Goal: Navigation & Orientation: Find specific page/section

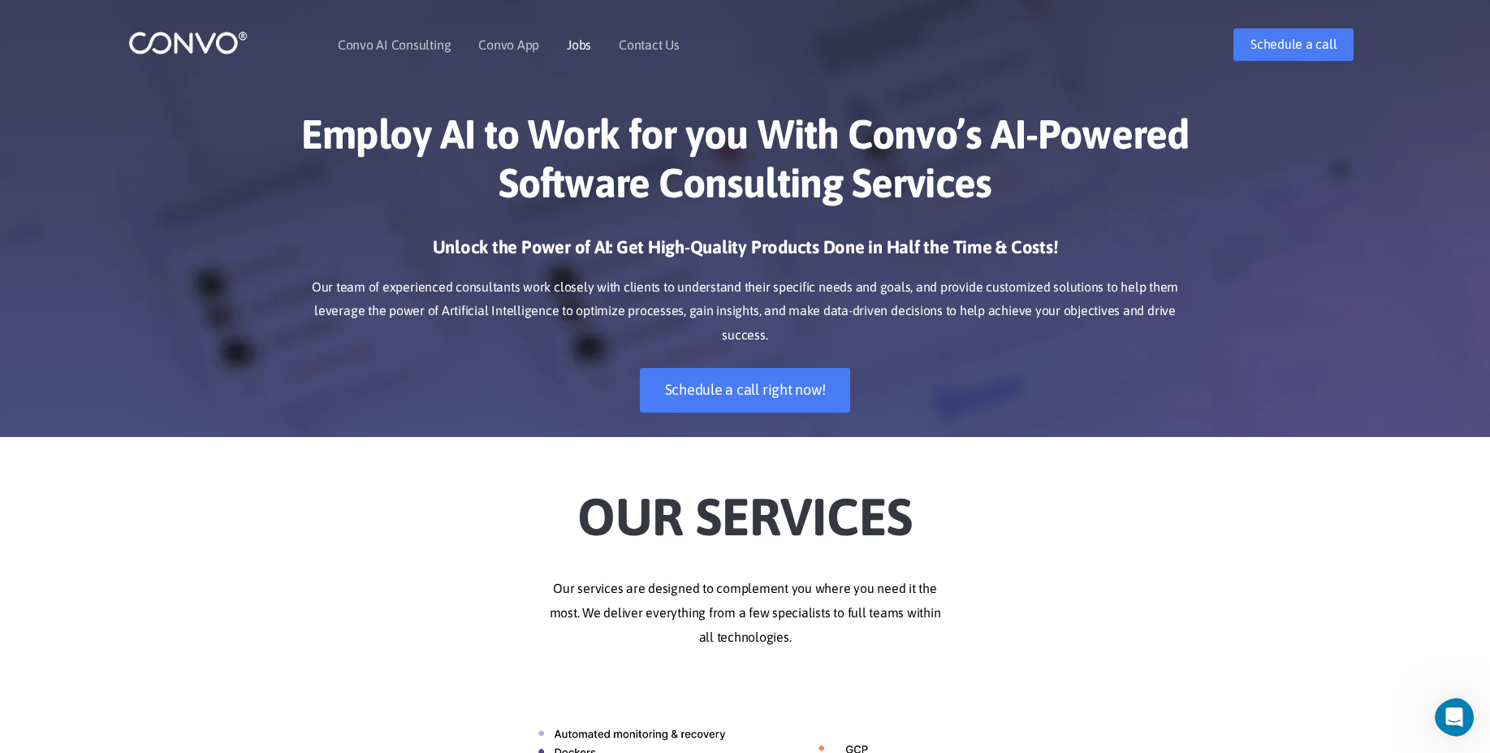
click at [573, 32] on li "Jobs" at bounding box center [579, 45] width 24 height 70
click at [575, 50] on link "Jobs" at bounding box center [579, 44] width 24 height 13
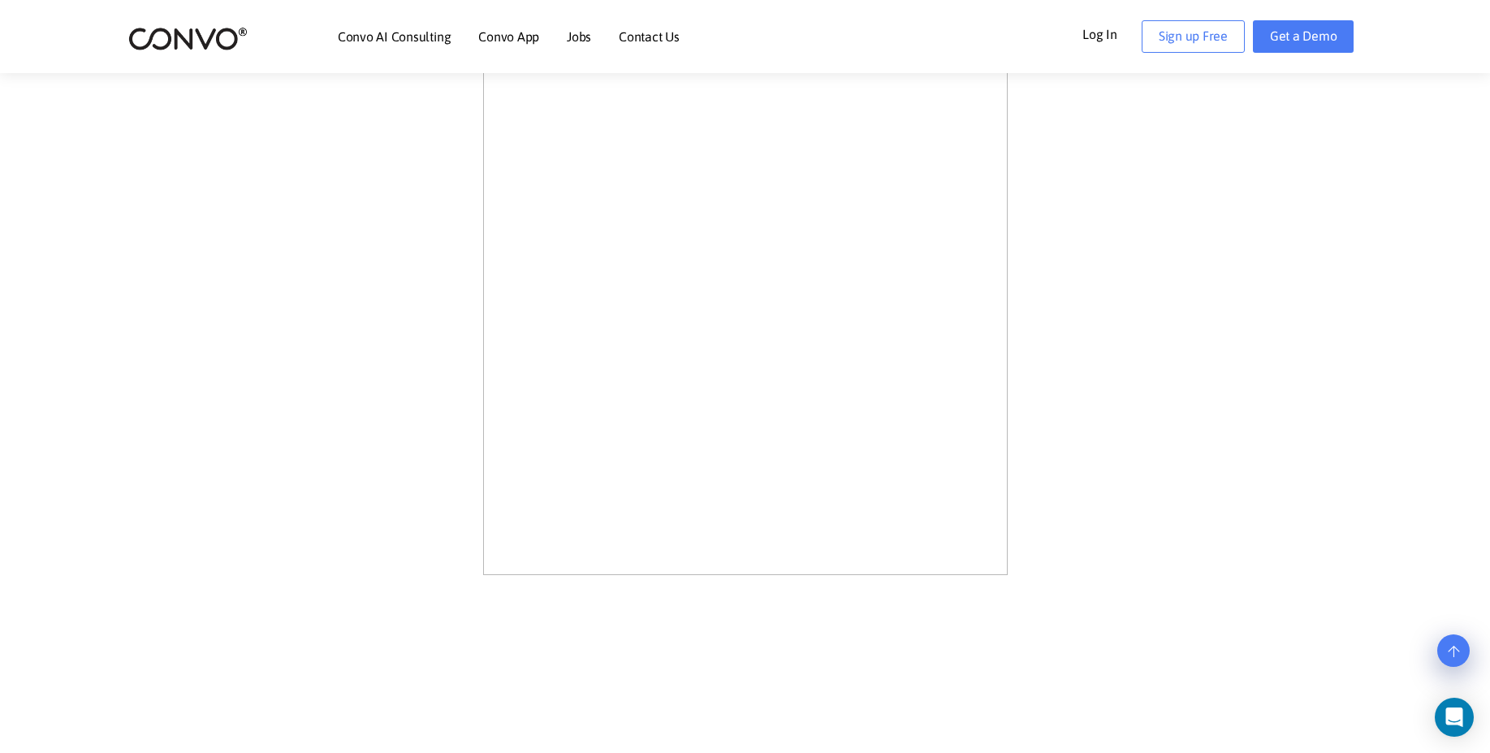
scroll to position [1205, 0]
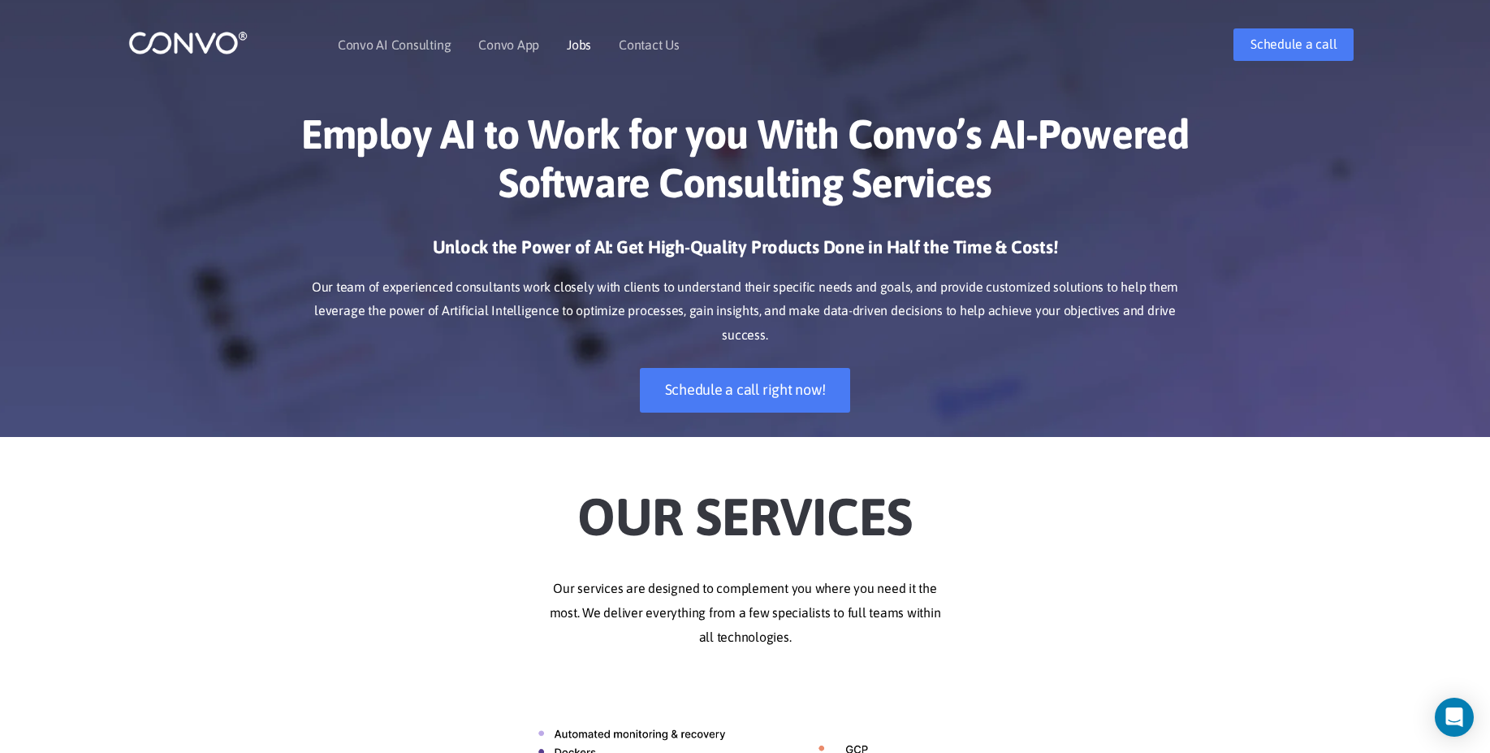
click at [571, 48] on link "Jobs" at bounding box center [579, 44] width 24 height 13
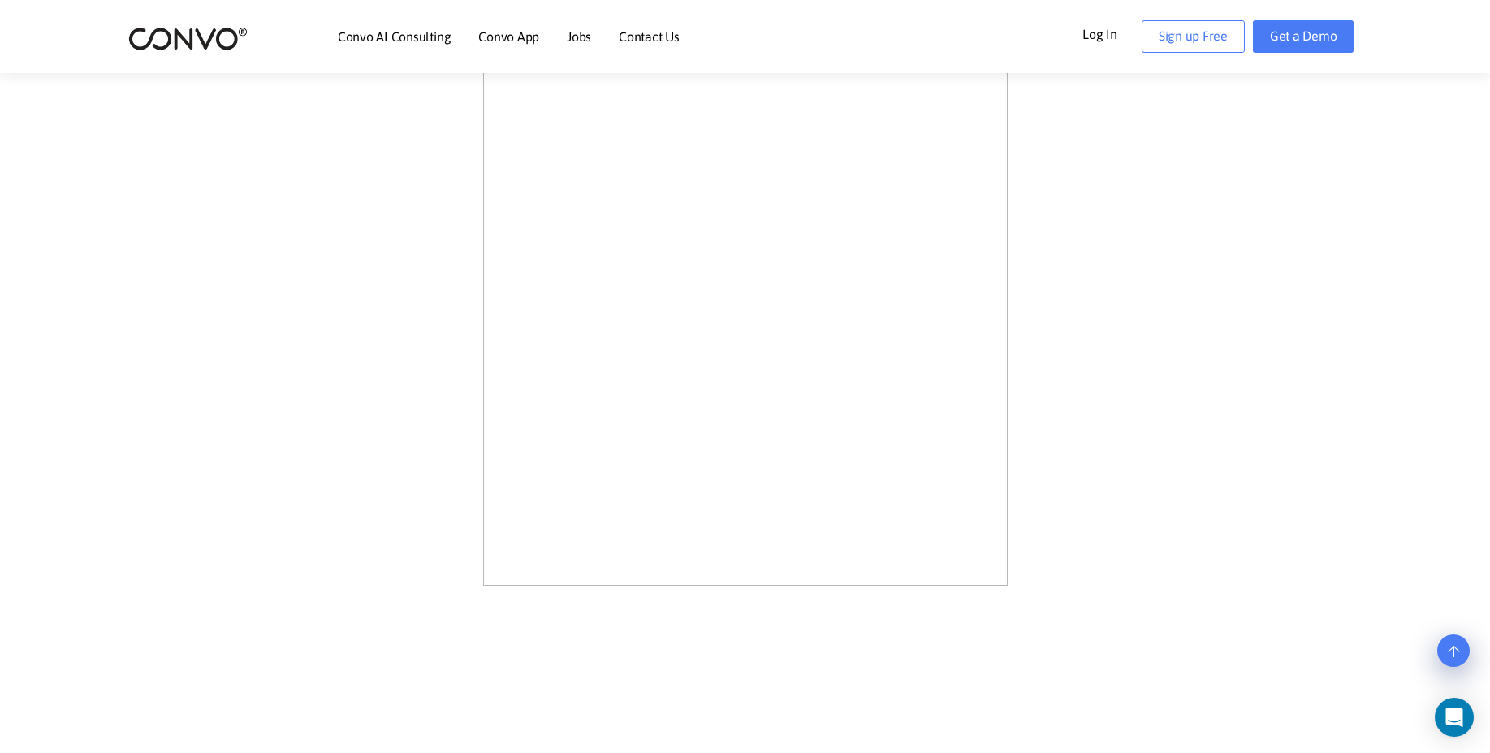
scroll to position [731, 0]
